Goal: Navigation & Orientation: Find specific page/section

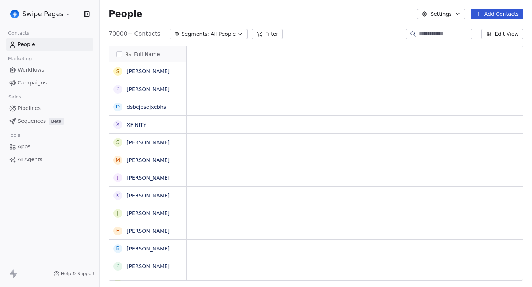
scroll to position [0, 0]
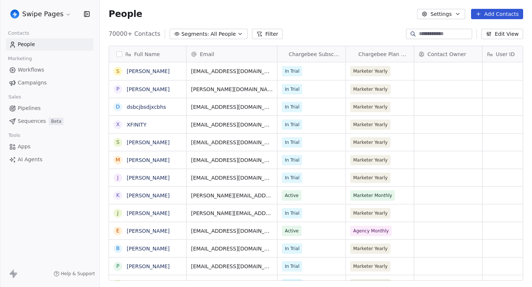
click at [49, 83] on link "Campaigns" at bounding box center [49, 83] width 87 height 12
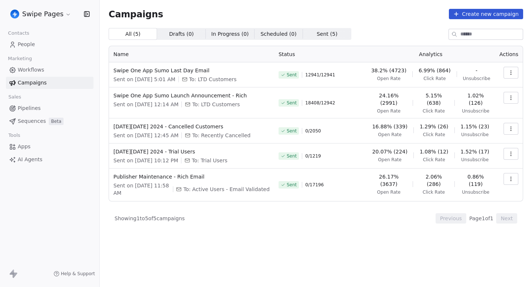
click at [52, 69] on link "Workflows" at bounding box center [49, 70] width 87 height 12
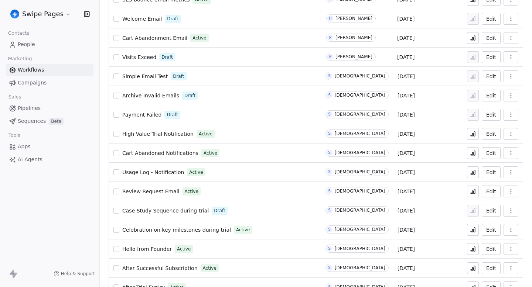
scroll to position [492, 0]
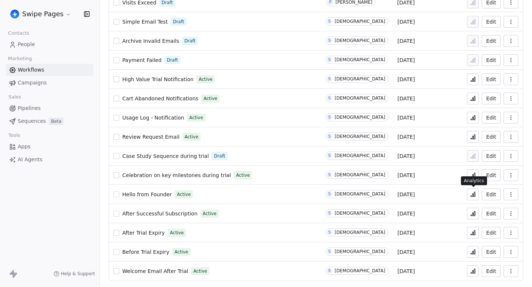
click at [473, 193] on icon at bounding box center [473, 195] width 6 height 6
click at [152, 192] on span "Hello from Founder" at bounding box center [146, 195] width 49 height 6
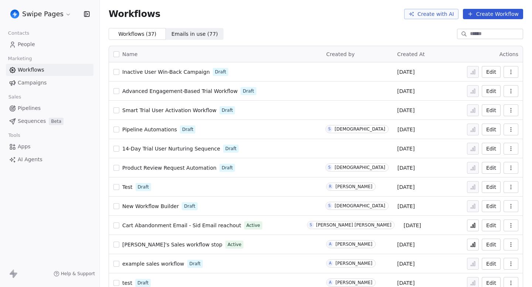
scroll to position [342, 0]
